Goal: Browse casually

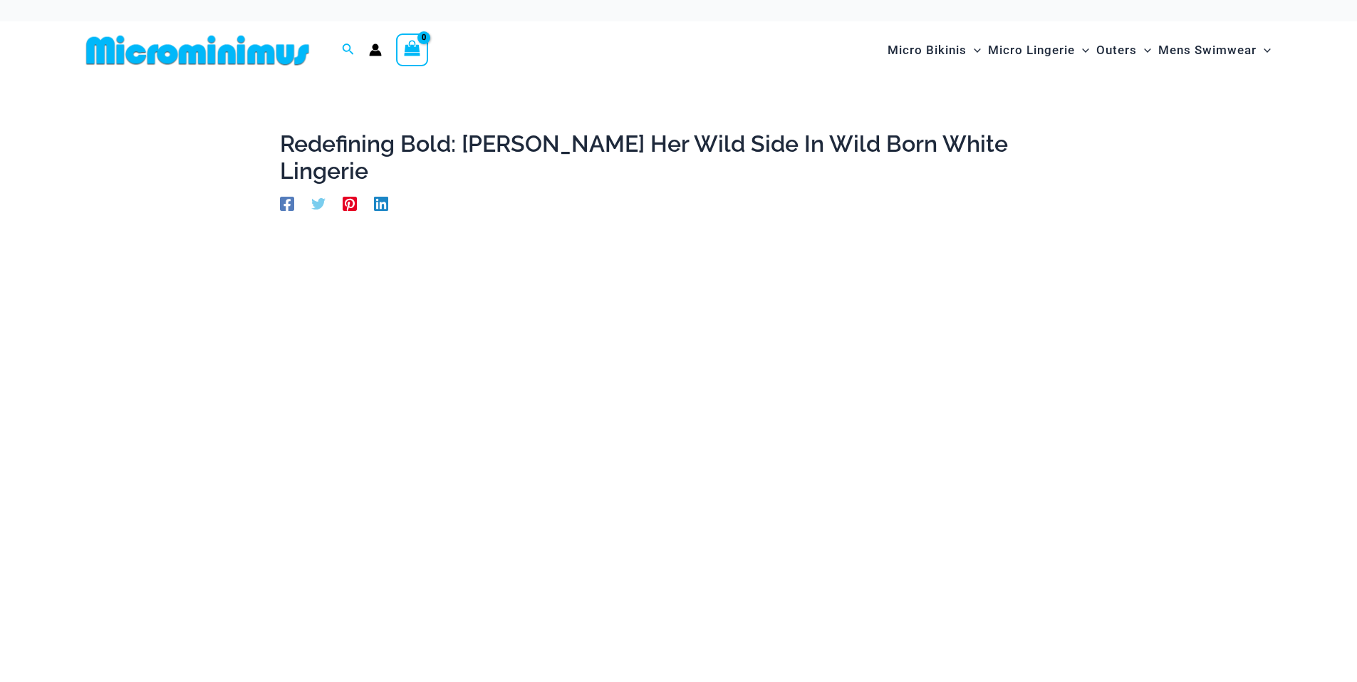
click at [201, 56] on img at bounding box center [197, 50] width 234 height 32
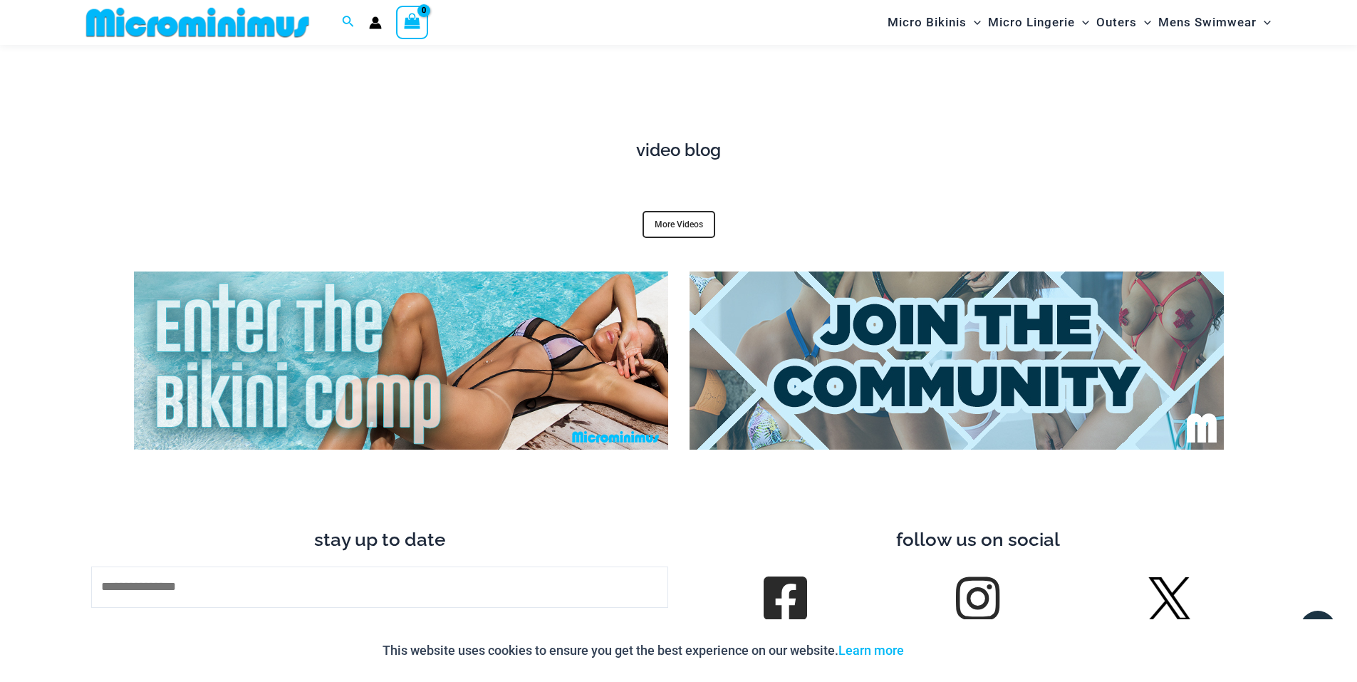
scroll to position [5473, 0]
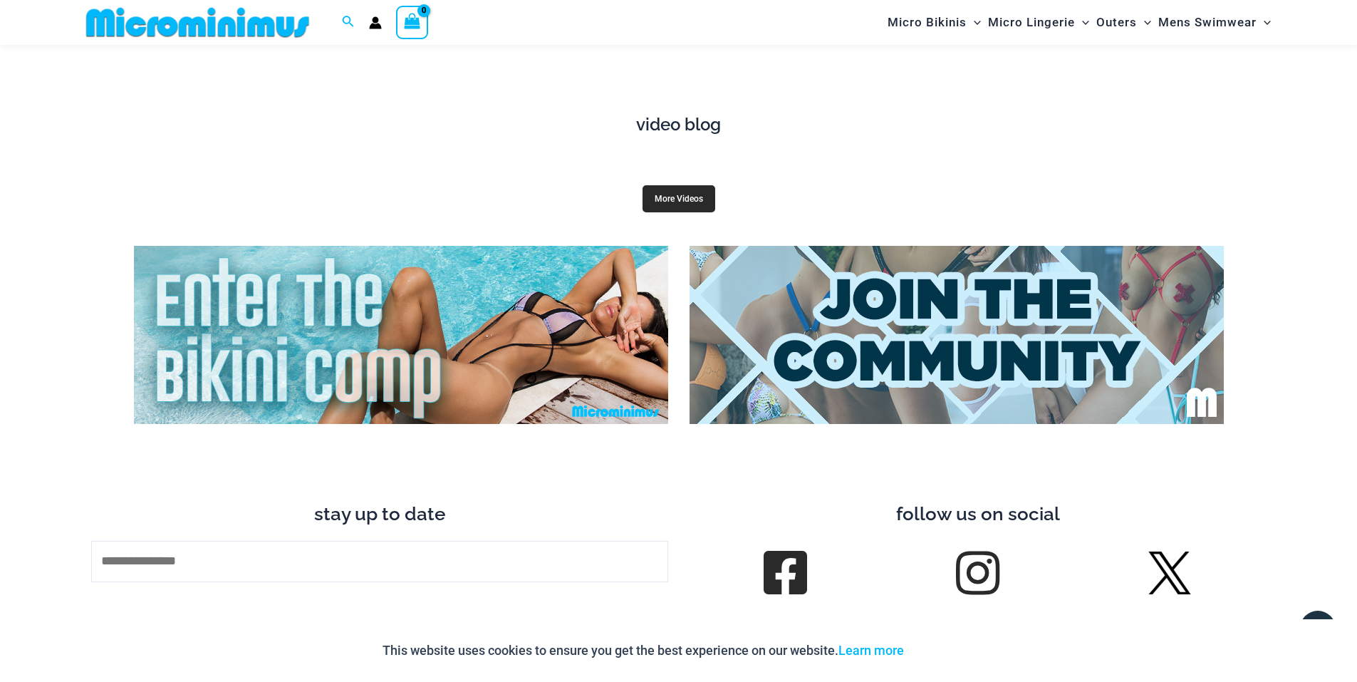
click at [657, 185] on link "More Videos" at bounding box center [679, 198] width 73 height 27
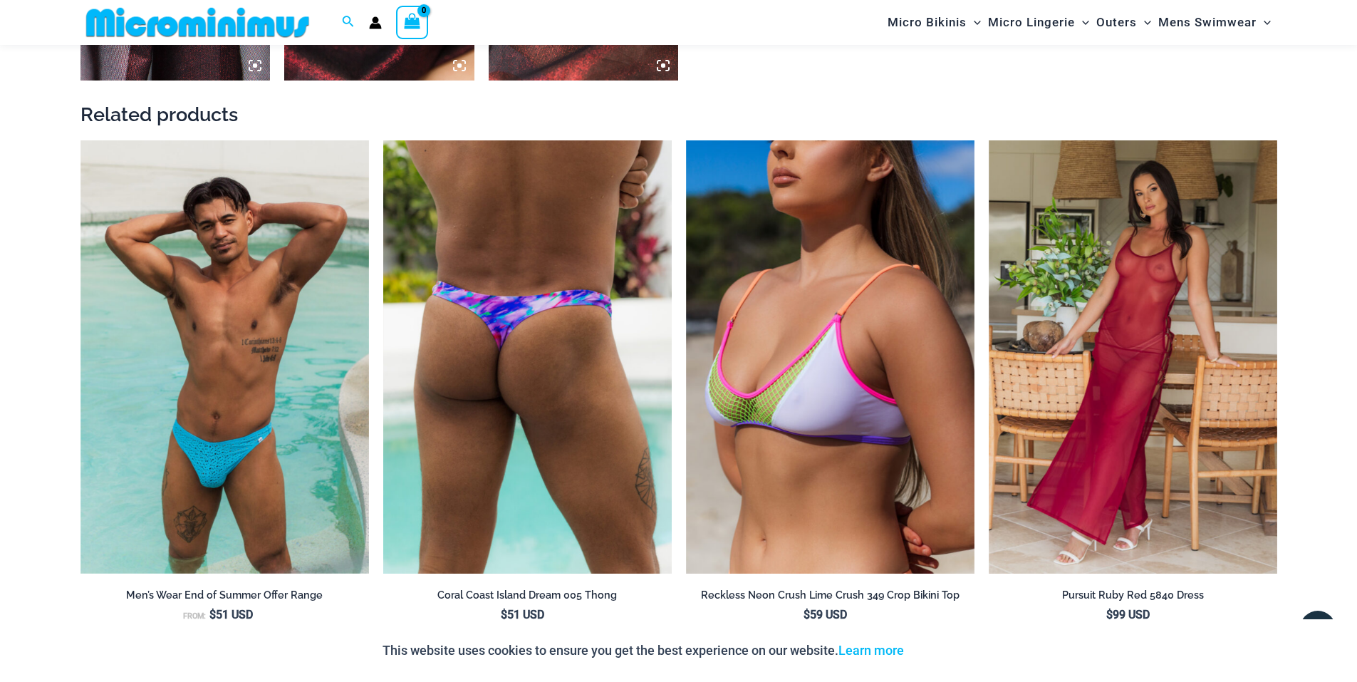
scroll to position [1910, 0]
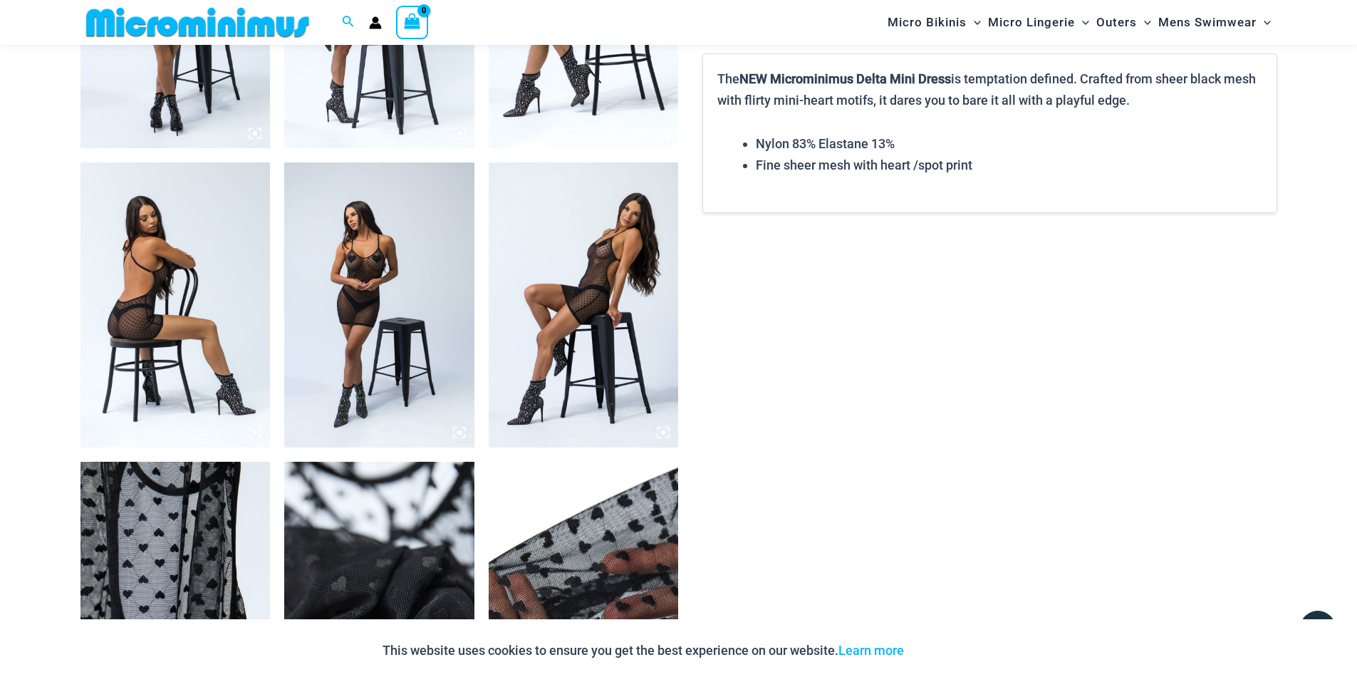
scroll to position [1266, 0]
